Goal: Book appointment/travel/reservation

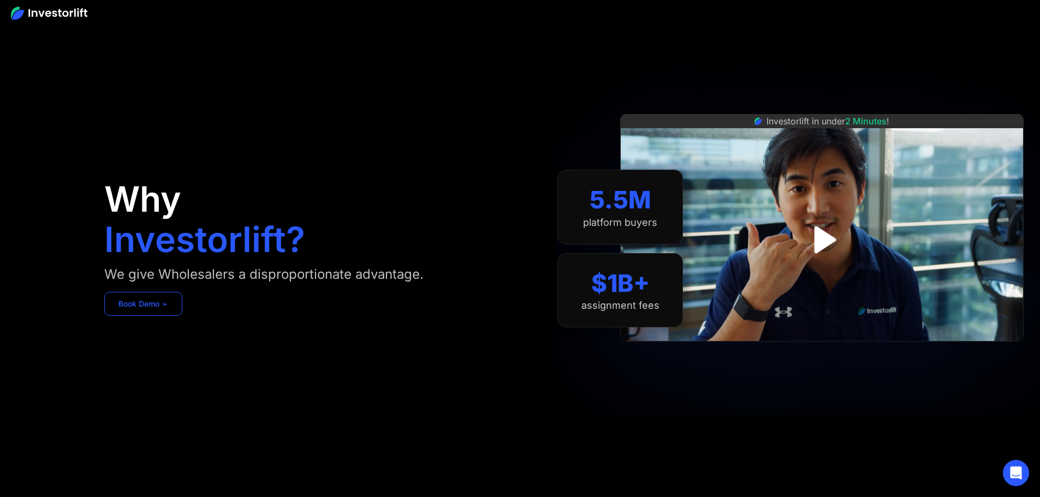
click at [182, 316] on link "Book Demo ➢" at bounding box center [143, 304] width 78 height 24
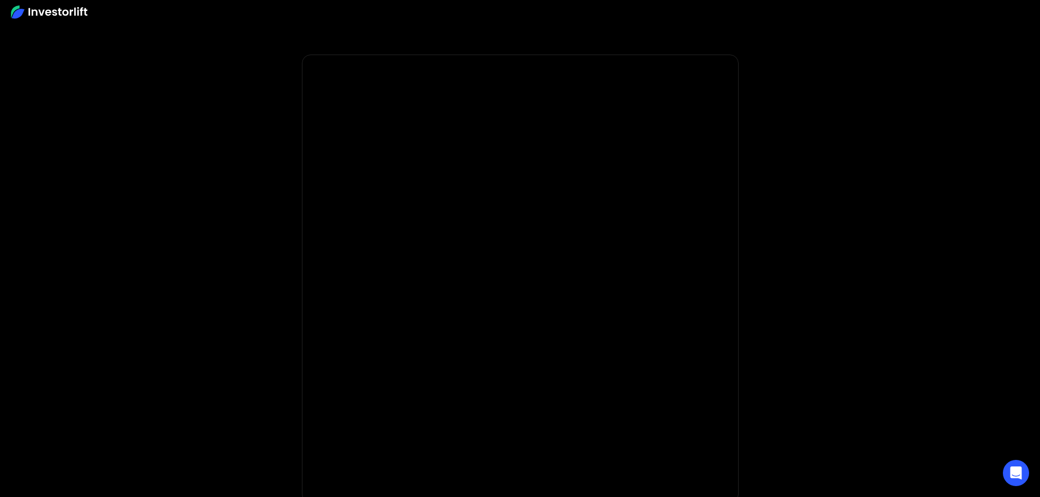
click at [40, 15] on img at bounding box center [49, 11] width 76 height 13
click at [38, 21] on div at bounding box center [520, 12] width 1040 height 24
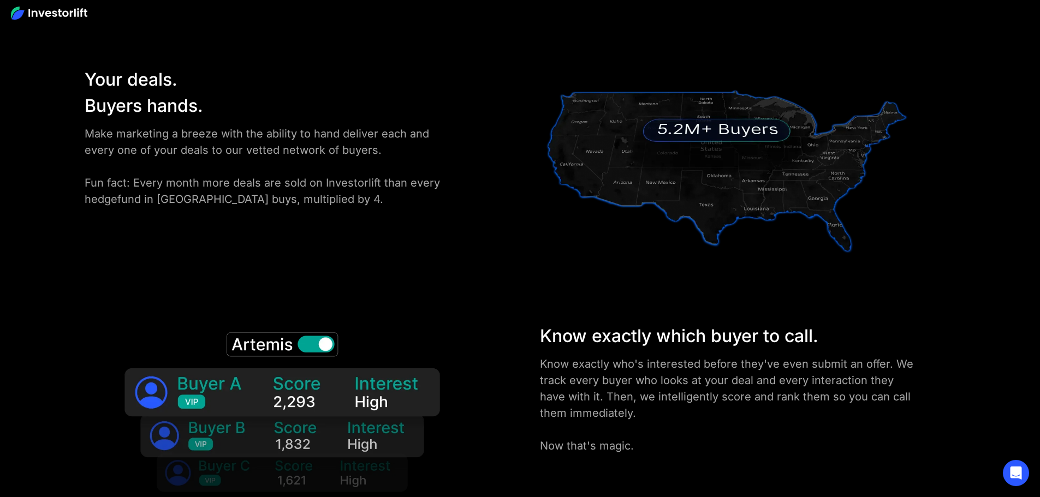
scroll to position [1609, 0]
